Goal: Task Accomplishment & Management: Manage account settings

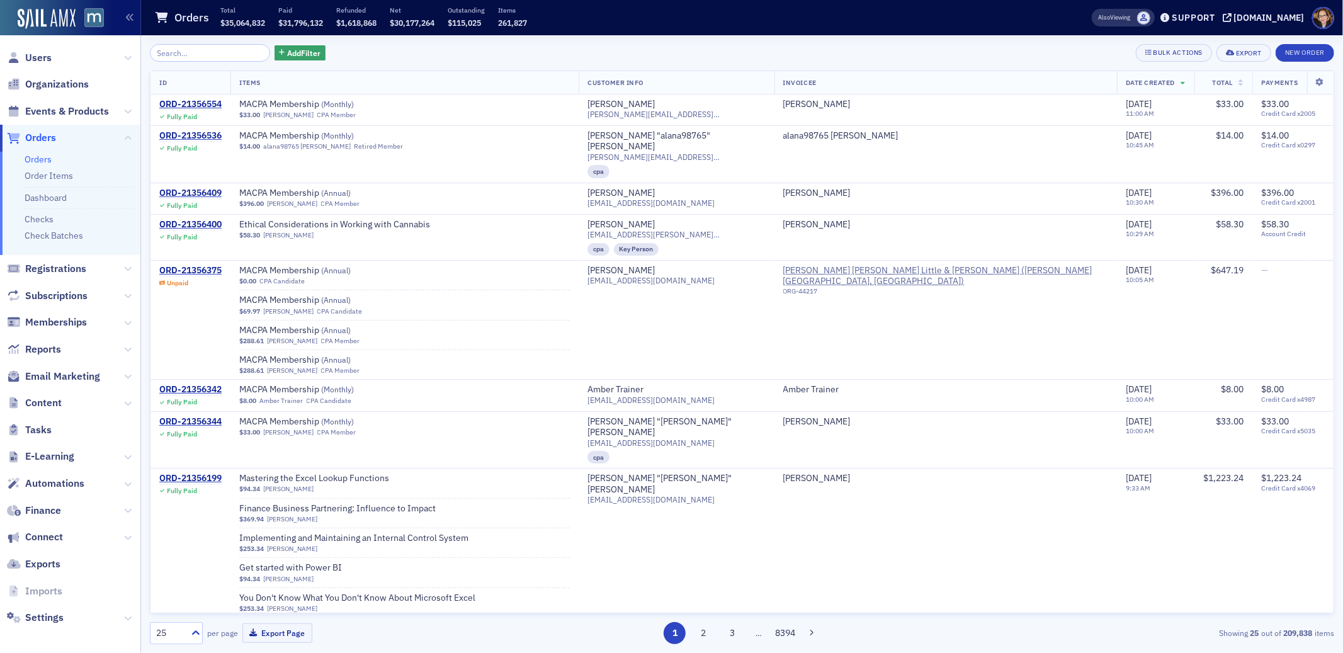
scroll to position [513, 0]
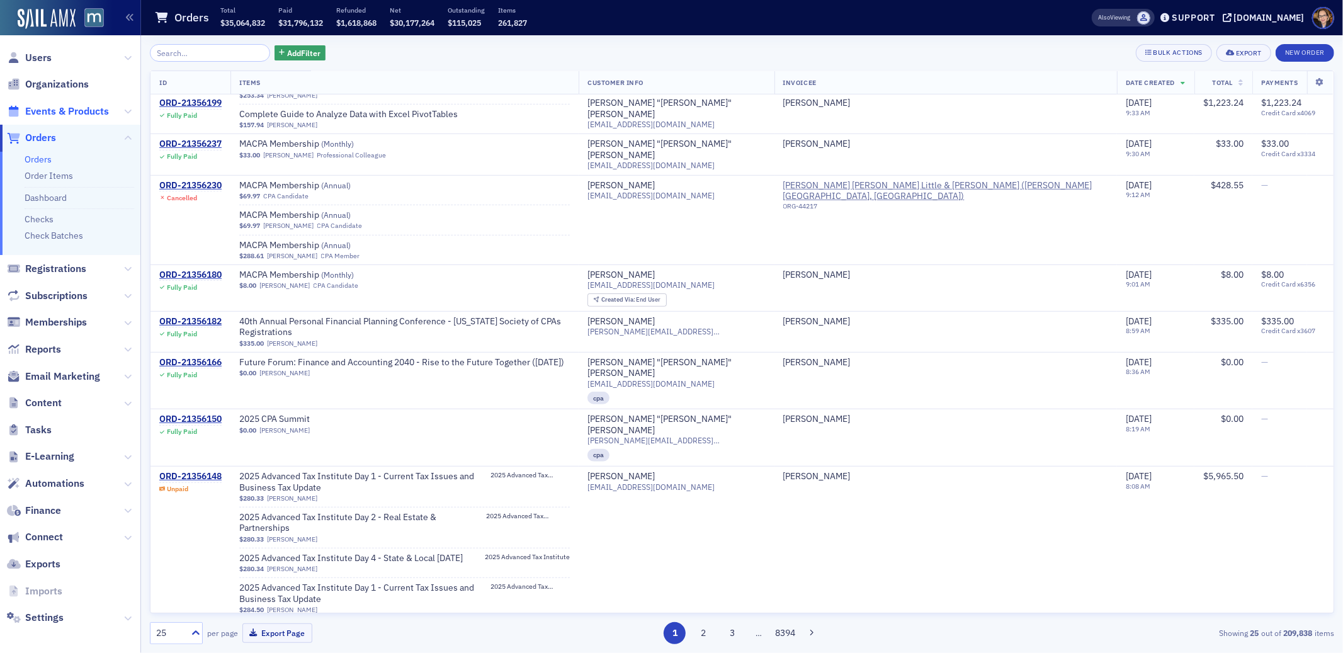
click at [57, 110] on span "Events & Products" at bounding box center [67, 112] width 84 height 14
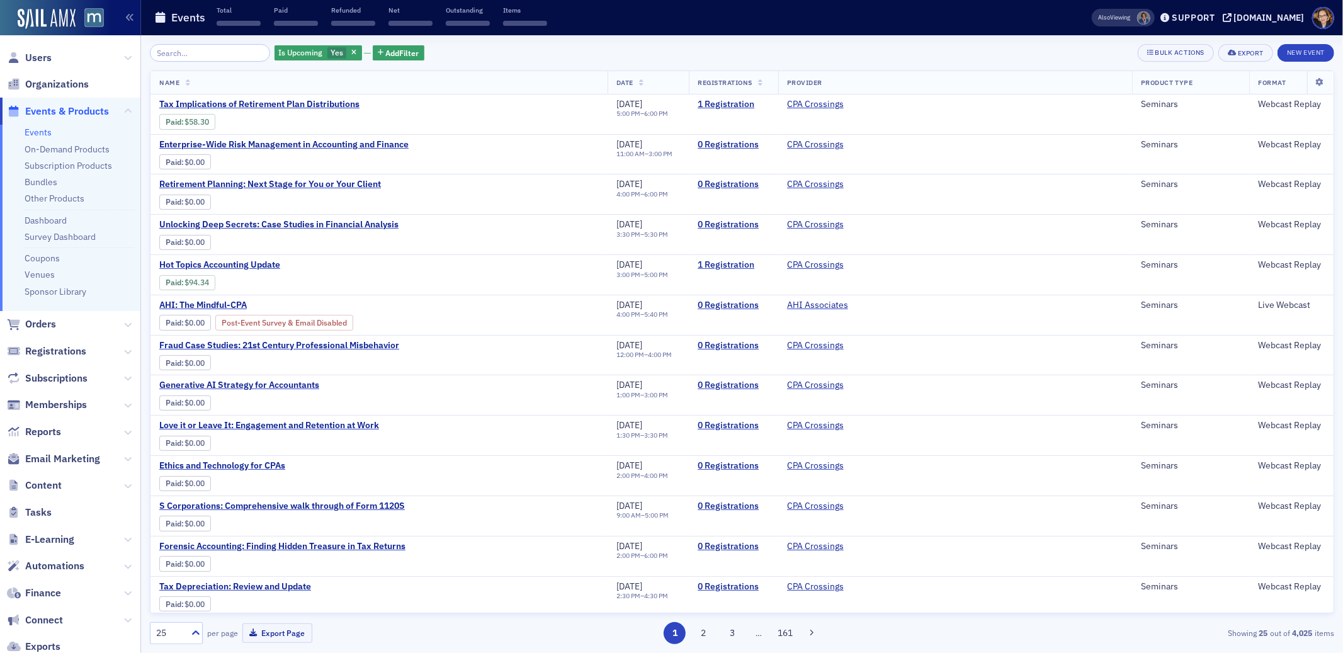
click at [196, 54] on input "search" at bounding box center [210, 53] width 120 height 18
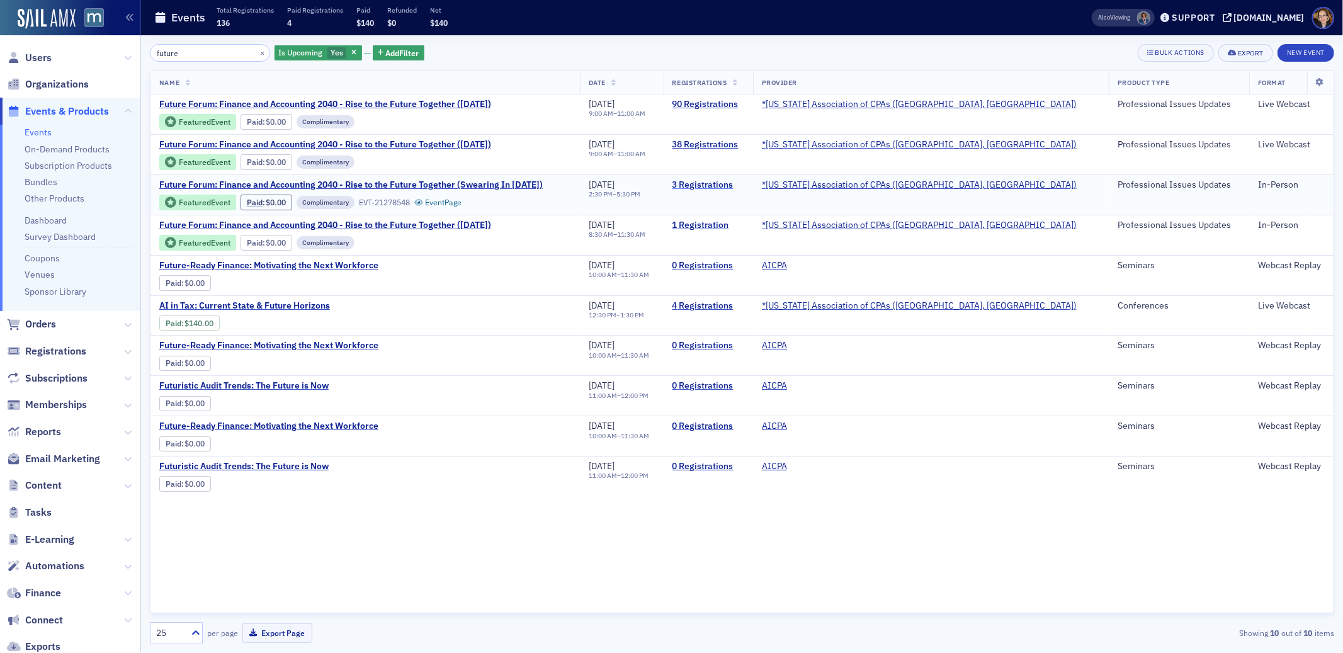
type input "future"
click at [744, 182] on link "3 Registrations" at bounding box center [709, 184] width 72 height 11
